Goal: Task Accomplishment & Management: Use online tool/utility

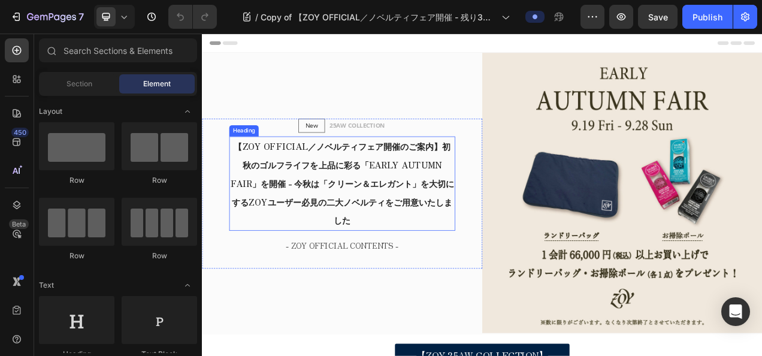
click at [329, 190] on h2 "【ZOY OFFICIAL／ノベルティフェア開催のご案内】初秋のゴルフライフを上品に彩る「EARLY AUTUMN FAIR」を開催 - 今秋は「クリーン＆エ…" at bounding box center [382, 225] width 290 height 121
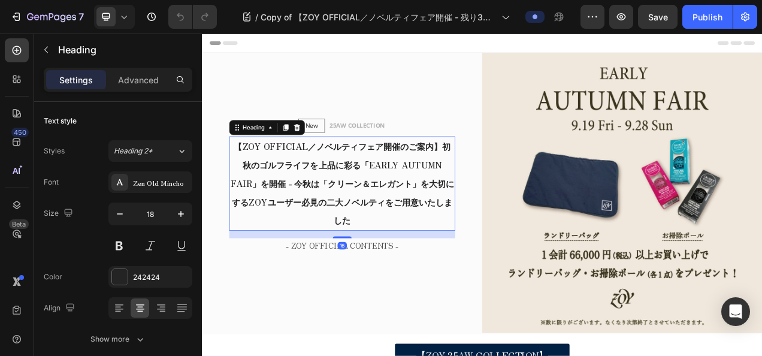
click at [329, 190] on h2 "【ZOY OFFICIAL／ノベルティフェア開催のご案内】初秋のゴルフライフを上品に彩る「EARLY AUTUMN FAIR」を開催 - 今秋は「クリーン＆エ…" at bounding box center [382, 225] width 290 height 121
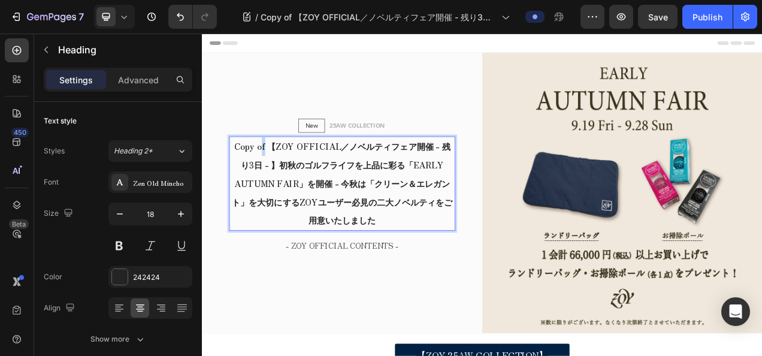
click at [280, 170] on strong "Copy of 【ZOY OFFICIAL／ノベルティフェア開催 - 残り3日 - 】初秋のゴルフライフを上品に彩る「EARLY AUTUMN FAIR」を開…" at bounding box center [381, 225] width 283 height 110
drag, startPoint x: 285, startPoint y: 173, endPoint x: 243, endPoint y: 181, distance: 42.7
click at [243, 181] on strong "Copy of 【ZOY OFFICIAL／ノベルティフェア開催 - 残り3日 - 】初秋のゴルフライフを上品に彩る「EARLY AUTUMN FAIR」を開…" at bounding box center [381, 225] width 283 height 110
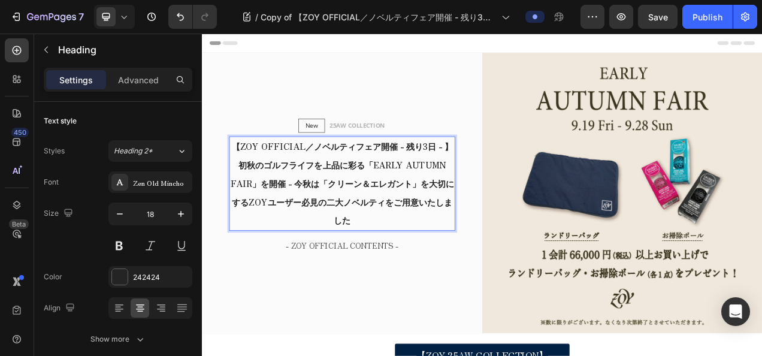
click at [452, 179] on strong "【ZOY OFFICIAL／ノベルティフェア開催 - 残り3日 - 】初秋のゴルフライフを上品に彩る「EARLY AUTUMN FAIR」を開催 - 今秋は「…" at bounding box center [381, 225] width 287 height 110
drag, startPoint x: 449, startPoint y: 177, endPoint x: 510, endPoint y: 177, distance: 61.1
click at [510, 177] on strong "【ZOY OFFICIAL／ノベルティフェア開催 - 残り3日 - 】初秋のゴルフライフを上品に彩る「EARLY AUTUMN FAIR」を開催 - 今秋は「…" at bounding box center [381, 225] width 287 height 110
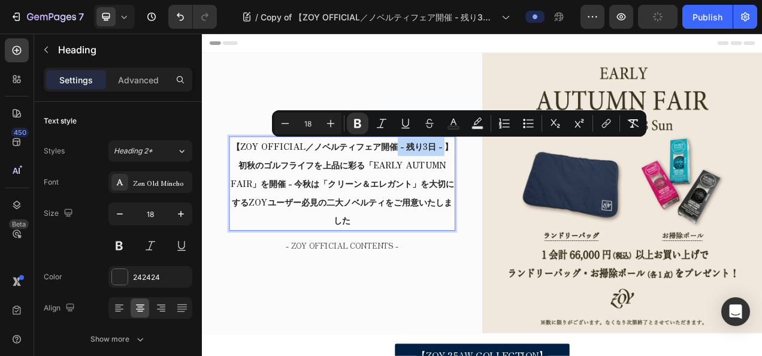
copy strong "- 残り3日 -"
click at [273, 176] on strong "【ZOY OFFICIAL／ノベルティフェア開催 - 残り3日 - 】初秋のゴルフライフを上品に彩る「EARLY AUTUMN FAIR」を開催 - 今秋は「…" at bounding box center [381, 225] width 287 height 110
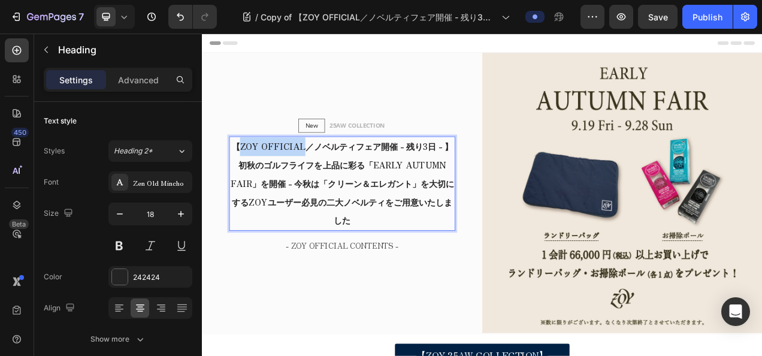
drag, startPoint x: 250, startPoint y: 170, endPoint x: 328, endPoint y: 174, distance: 77.4
click at [328, 174] on strong "【ZOY OFFICIAL／ノベルティフェア開催 - 残り3日 - 】初秋のゴルフライフを上品に彩る「EARLY AUTUMN FAIR」を開催 - 今秋は「…" at bounding box center [381, 225] width 287 height 110
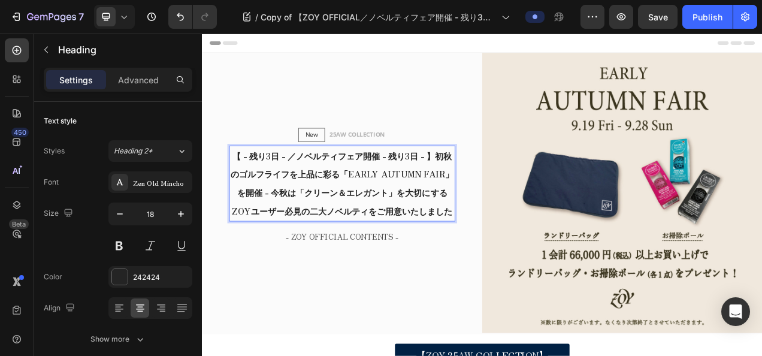
click at [257, 183] on p "【 - 残り3日 - ／ノベルティフェア開催 - 残り3日 - 】初秋のゴルフライフを上品に彩る「EARLY AUTUMN FAIR」を開催 - 今秋は「クリ…" at bounding box center [382, 226] width 288 height 95
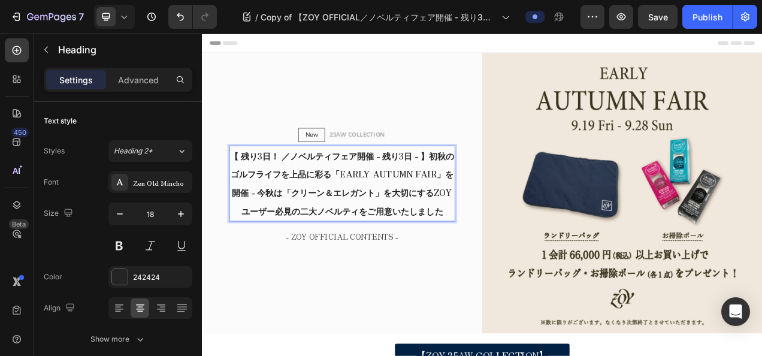
click at [427, 183] on strong "【 残り3日！ ／ノベルティフェア開催 - 残り3日 - 】初秋のゴルフライフを上品に彩る「EARLY AUTUMN FAIR」を開催 - 今秋は「クリーン＆…" at bounding box center [382, 225] width 288 height 87
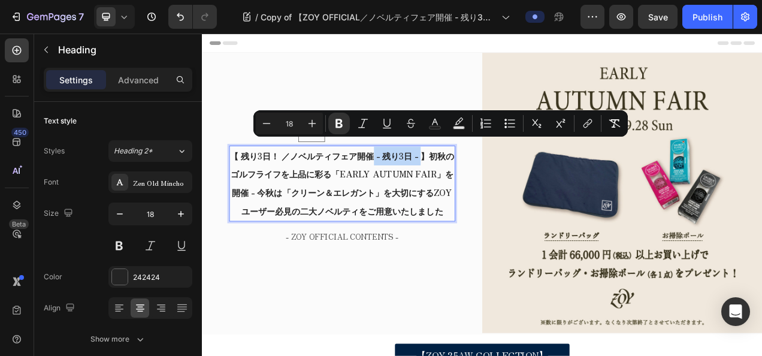
drag, startPoint x: 423, startPoint y: 182, endPoint x: 487, endPoint y: 183, distance: 64.1
click at [487, 183] on p "【 残り3日！ ／ノベルティフェア開催 - 残り3日 - 】初秋のゴルフライフを上品に彩る「EARLY AUTUMN FAIR」を開催 - 今秋は「クリーン＆…" at bounding box center [382, 226] width 288 height 95
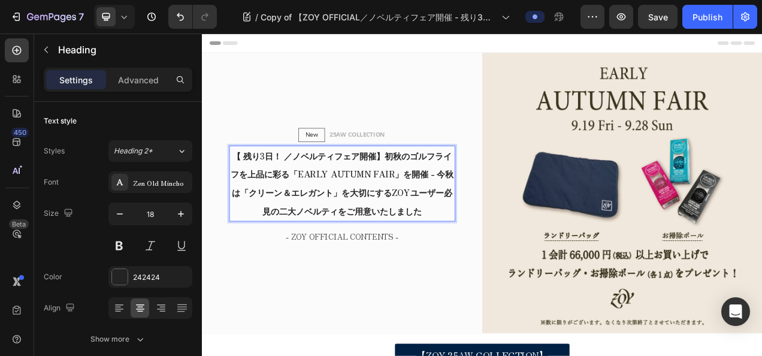
click at [431, 192] on strong "【 残り3日！ ／ノベルティフェア開催】初秋のゴルフライフを上品に彩る「EARLY AUTUMN FAIR」を開催 - 今秋は「クリーン＆エレガント」を大切に…" at bounding box center [381, 225] width 286 height 87
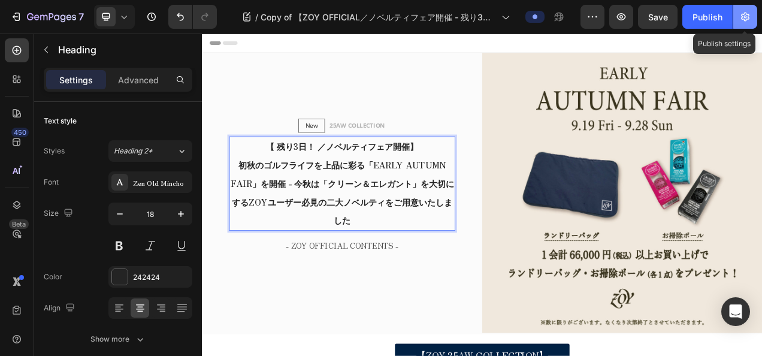
click at [743, 19] on icon "button" at bounding box center [745, 17] width 8 height 9
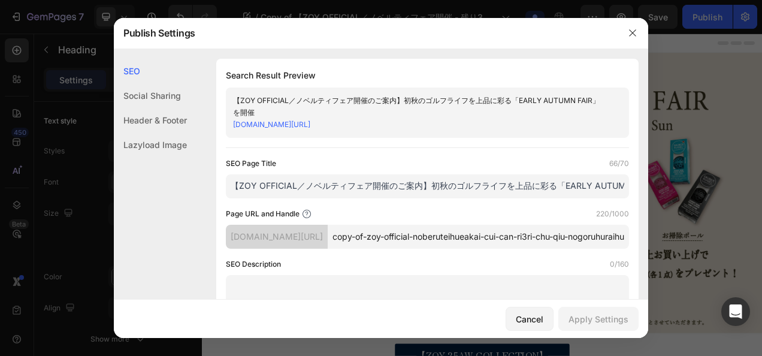
click at [630, 44] on div at bounding box center [632, 32] width 31 height 31
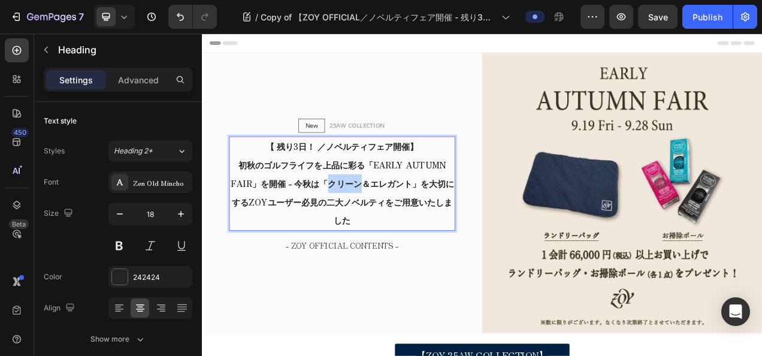
click at [367, 234] on p "【 残り3日！ ／ノベルティフェア開催】 初秋のゴルフライフを上品に彩る「EARLY AUTUMN FAIR」を開催 - 今秋は「クリーン＆エレガント」を大切…" at bounding box center [382, 226] width 288 height 119
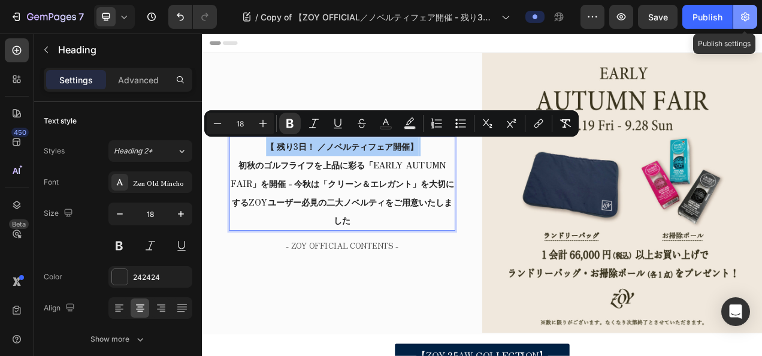
click at [746, 11] on icon "button" at bounding box center [745, 17] width 12 height 12
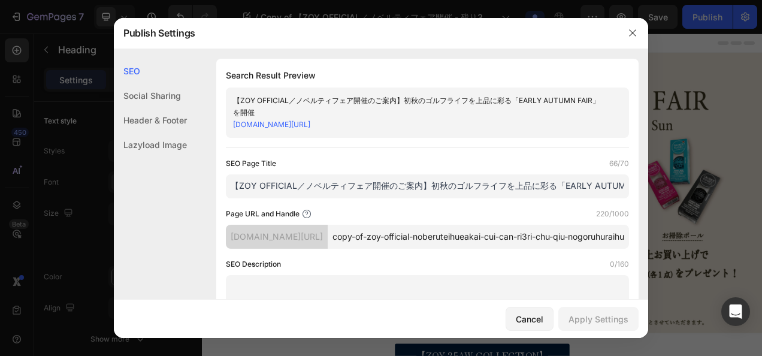
click at [325, 198] on input "【ZOY OFFICIAL／ノベルティフェア開催のご案内】初秋のゴルフライフを上品に彩る「EARLY AUTUMN FAIR」を開催" at bounding box center [427, 186] width 403 height 24
paste input "残り3日！ ／ノベルティフェア開催】 初秋のゴルフライフを上品に彩る「EARLY AUTUMN FAIR」を開催 - 今秋は「クリーン＆エレガント」を大切にす…"
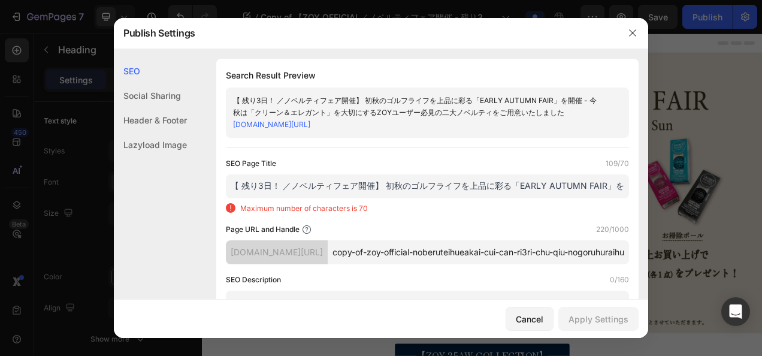
scroll to position [0, 425]
drag, startPoint x: 613, startPoint y: 210, endPoint x: 439, endPoint y: 219, distance: 174.6
click at [439, 198] on input "【 残り3日！ ／ノベルティフェア開催】 初秋のゴルフライフを上品に彩る「EARLY AUTUMN FAIR」を開催 - 今秋は「クリーン＆エレガント」を大切…" at bounding box center [427, 186] width 403 height 24
click at [352, 198] on input "【 残り3日！ ／ノベルティフェア開催】 初秋のゴルフライフを上品に彩る「EARLY AUTUMN FAIR」を開催 - 今秋は「クリーン＆エレガント」を大切…" at bounding box center [427, 186] width 403 height 24
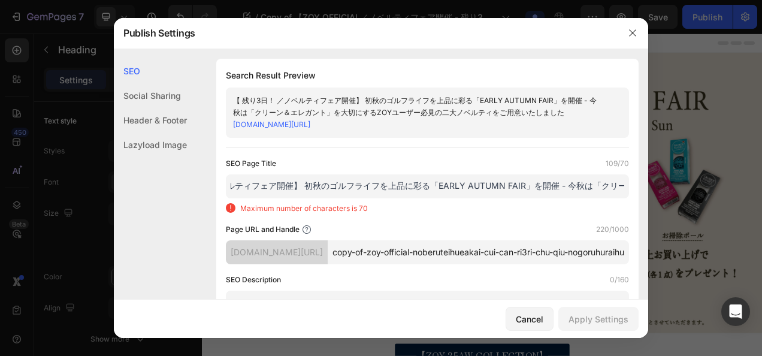
drag, startPoint x: 398, startPoint y: 210, endPoint x: 563, endPoint y: 204, distance: 164.8
click at [563, 198] on input "【 残り3日！ ／ノベルティフェア開催】 初秋のゴルフライフを上品に彩る「EARLY AUTUMN FAIR」を開催 - 今秋は「クリーン＆エレガント」を大切…" at bounding box center [427, 186] width 403 height 24
drag, startPoint x: 300, startPoint y: 213, endPoint x: 563, endPoint y: 207, distance: 263.7
click at [563, 198] on input "【 残り3日！ ／ノベルティフェア開催】 初秋のゴルフライフを上品に彩る「EARLY AUTUMN FAIR」を開催。ZOYユーザー必見の二大ノベルティをご用…" at bounding box center [427, 186] width 403 height 24
type input "【 残り3日！ ／ノベルティフェア開催】 初秋のゴルフライフを上品に彩る「EARLY AUTUMN FAIR」を開催。ZOYユーザー必見の二大ノベルティをご用…"
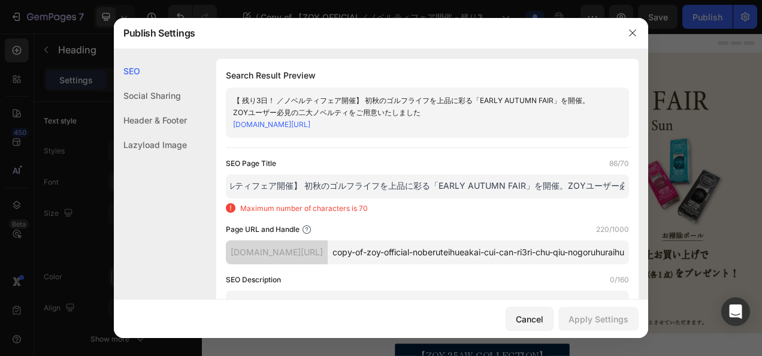
click at [563, 214] on div "Maximum number of characters is 70" at bounding box center [427, 208] width 403 height 11
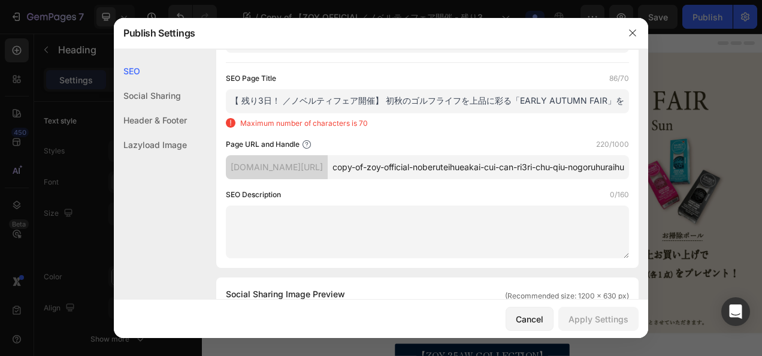
scroll to position [0, 0]
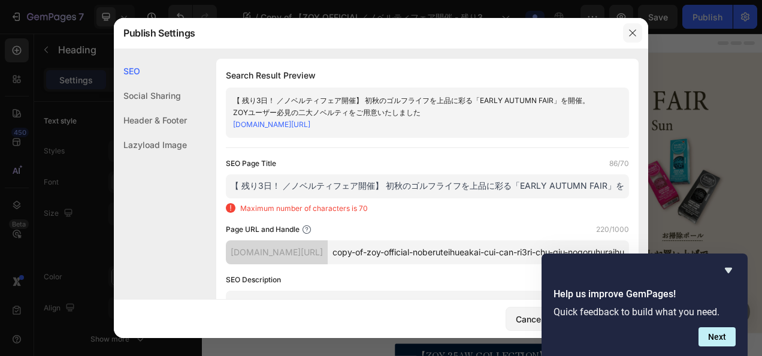
click at [627, 35] on button "button" at bounding box center [632, 32] width 19 height 19
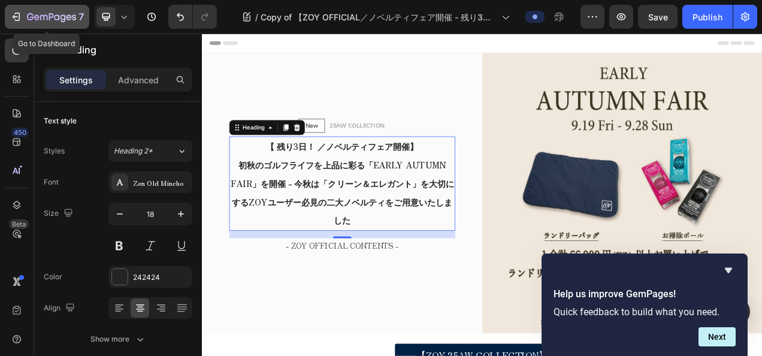
click at [40, 14] on icon "button" at bounding box center [51, 18] width 49 height 10
